Goal: Information Seeking & Learning: Learn about a topic

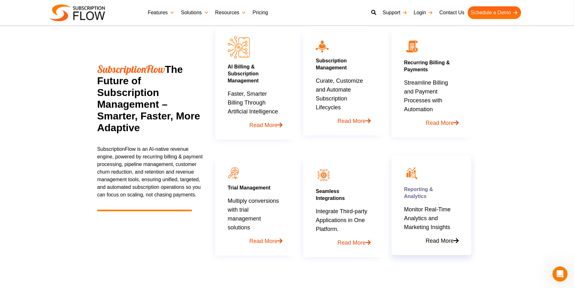
click at [421, 211] on p "Monitor Real-Time Analytics and Marketing Insights Read More" at bounding box center [431, 225] width 55 height 40
click at [434, 240] on link "Read More" at bounding box center [431, 238] width 55 height 14
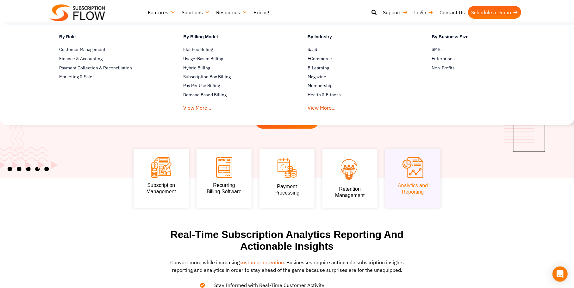
click at [203, 13] on link "Solutions" at bounding box center [196, 12] width 34 height 13
click at [317, 51] on span "SaaS" at bounding box center [312, 49] width 9 height 7
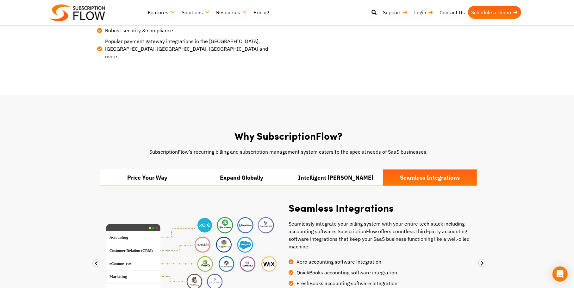
scroll to position [119, 0]
